Goal: Information Seeking & Learning: Learn about a topic

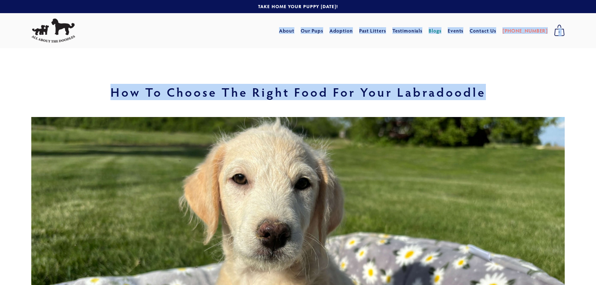
drag, startPoint x: 596, startPoint y: 34, endPoint x: 602, endPoint y: 79, distance: 45.5
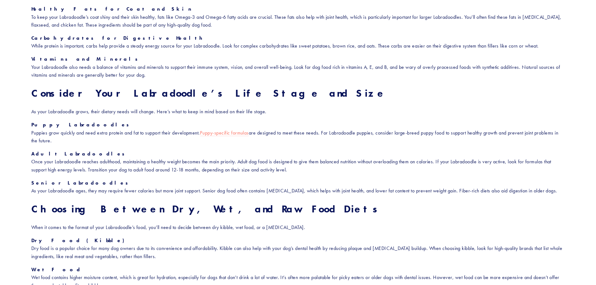
scroll to position [566, 0]
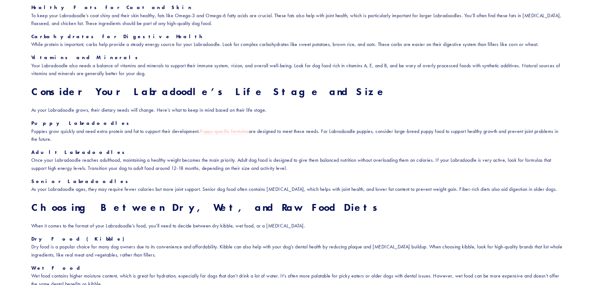
click at [235, 132] on link "Puppy-specific formulas" at bounding box center [224, 131] width 49 height 7
